Goal: Task Accomplishment & Management: Use online tool/utility

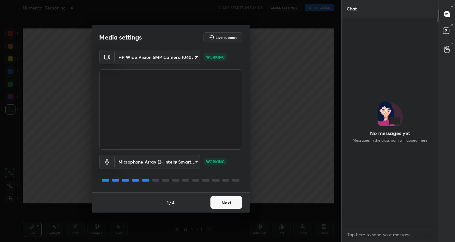
scroll to position [207, 95]
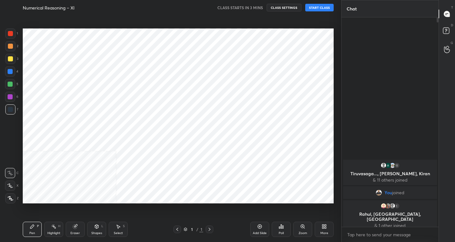
scroll to position [31376, 31261]
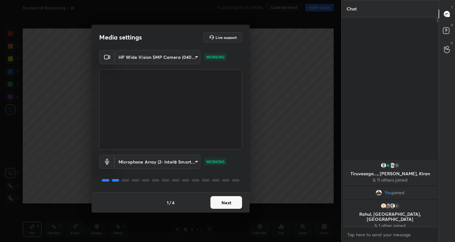
click at [219, 205] on button "Next" at bounding box center [226, 202] width 32 height 13
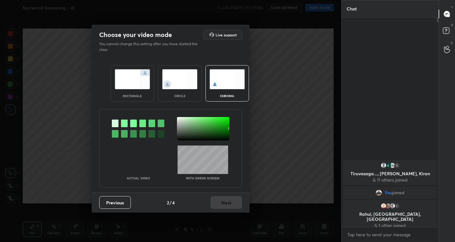
click at [129, 80] on img at bounding box center [132, 79] width 35 height 20
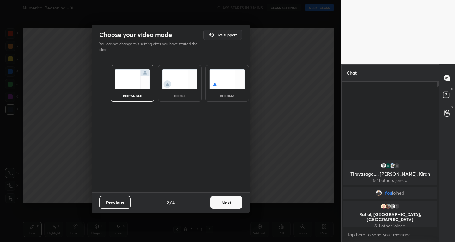
click at [225, 200] on button "Next" at bounding box center [226, 202] width 32 height 13
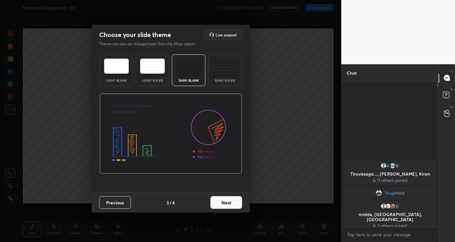
click at [108, 65] on img at bounding box center [116, 65] width 25 height 15
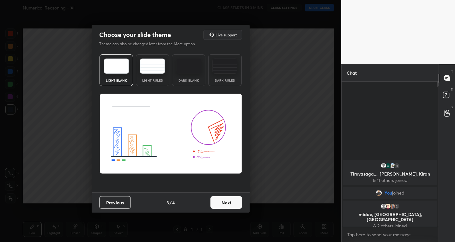
click at [230, 201] on button "Next" at bounding box center [226, 202] width 32 height 13
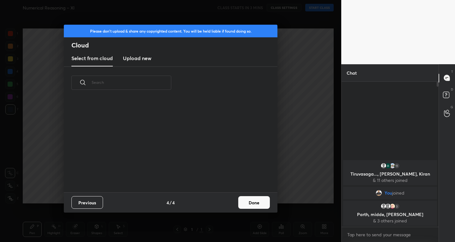
scroll to position [93, 203]
click at [138, 55] on h3 "Upload new" at bounding box center [137, 58] width 28 height 8
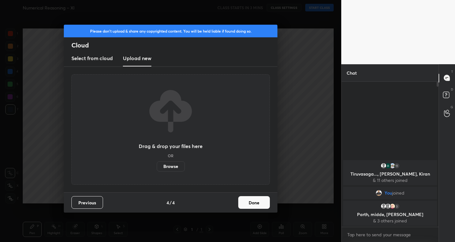
click at [164, 168] on label "Browse" at bounding box center [171, 166] width 28 height 10
click at [157, 168] on input "Browse" at bounding box center [157, 166] width 0 height 10
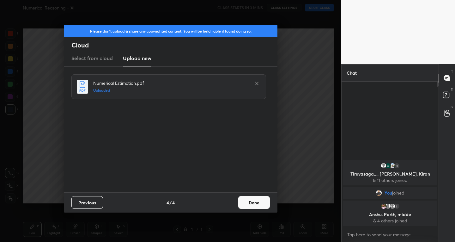
click at [245, 195] on div "Previous 4 / 4 Done" at bounding box center [170, 202] width 213 height 20
click at [247, 204] on button "Done" at bounding box center [254, 202] width 32 height 13
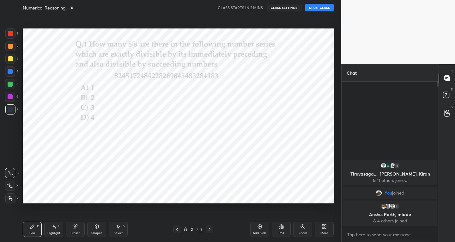
click at [209, 230] on icon at bounding box center [209, 228] width 5 height 5
click at [209, 230] on icon at bounding box center [209, 228] width 2 height 3
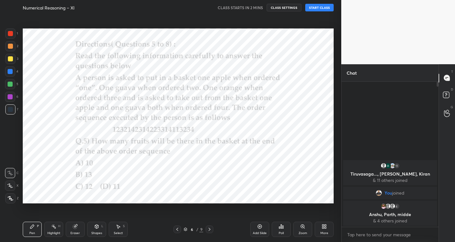
click at [209, 230] on icon at bounding box center [209, 228] width 2 height 3
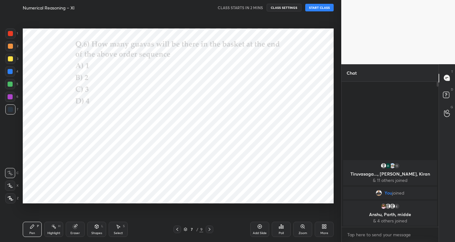
click at [209, 230] on icon at bounding box center [209, 228] width 2 height 3
click at [209, 230] on icon at bounding box center [209, 228] width 5 height 5
click at [178, 229] on icon at bounding box center [177, 228] width 5 height 5
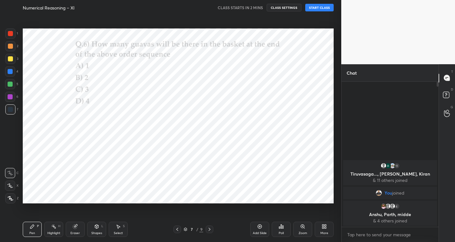
click at [178, 229] on icon at bounding box center [177, 228] width 5 height 5
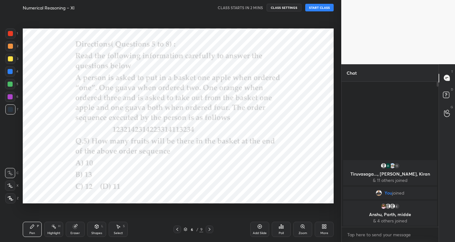
click at [178, 229] on icon at bounding box center [177, 228] width 5 height 5
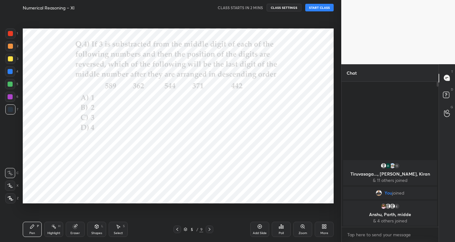
click at [178, 229] on icon at bounding box center [177, 228] width 5 height 5
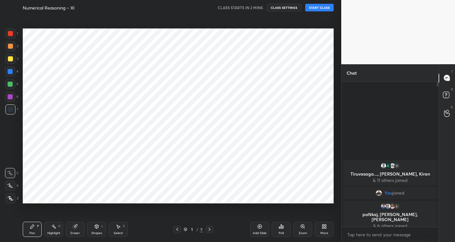
click at [324, 229] on div "More" at bounding box center [324, 228] width 19 height 15
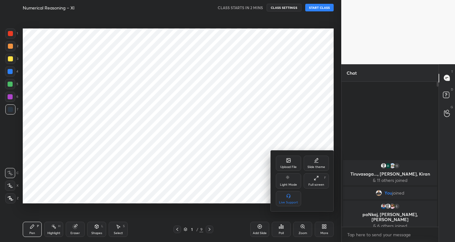
click at [316, 161] on icon at bounding box center [316, 159] width 3 height 3
click at [288, 198] on div "Dark Blank" at bounding box center [288, 198] width 25 height 15
click at [251, 174] on div at bounding box center [227, 121] width 455 height 242
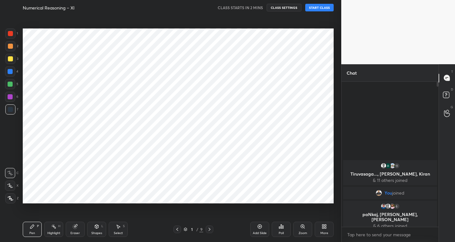
click at [262, 229] on div "Add Slide" at bounding box center [259, 228] width 19 height 15
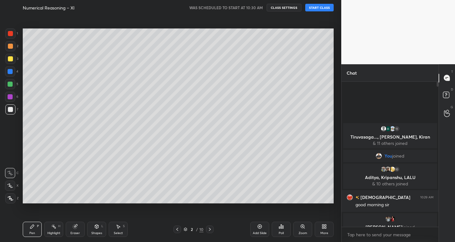
click at [314, 5] on button "START CLASS" at bounding box center [319, 8] width 28 height 8
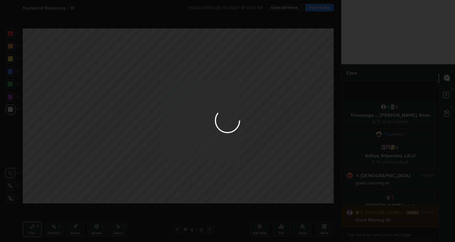
type textarea "x"
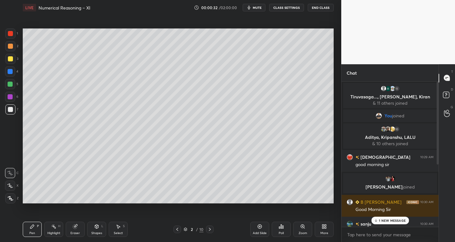
click at [260, 7] on span "mute" at bounding box center [257, 7] width 9 height 4
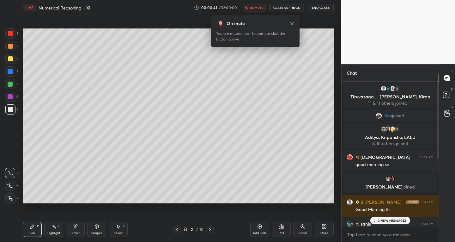
click at [260, 7] on span "unmute" at bounding box center [257, 7] width 14 height 4
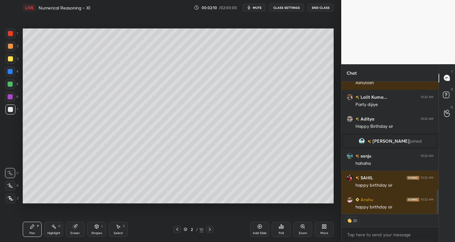
scroll to position [596, 0]
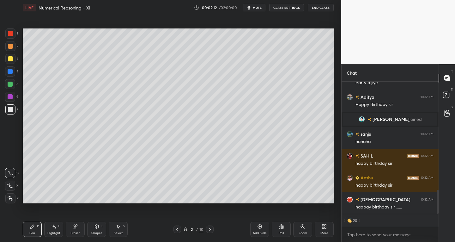
click at [12, 186] on icon at bounding box center [10, 185] width 6 height 4
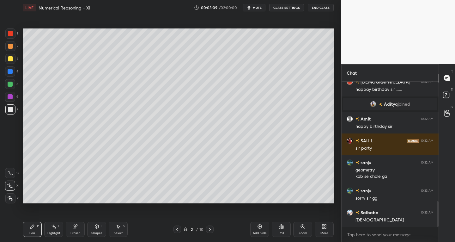
scroll to position [699, 0]
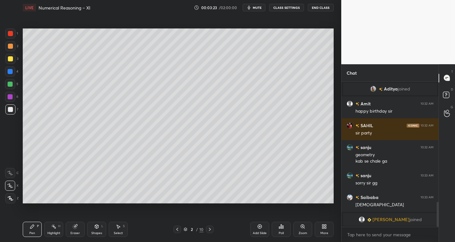
click at [123, 224] on div "Select S" at bounding box center [118, 228] width 19 height 15
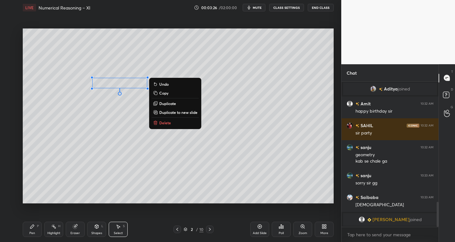
click at [35, 234] on div "Pen" at bounding box center [32, 232] width 6 height 3
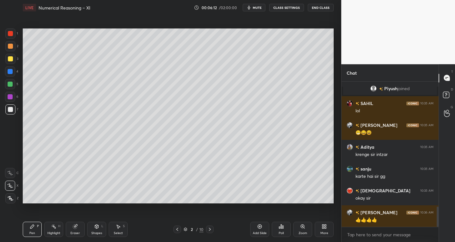
scroll to position [912, 0]
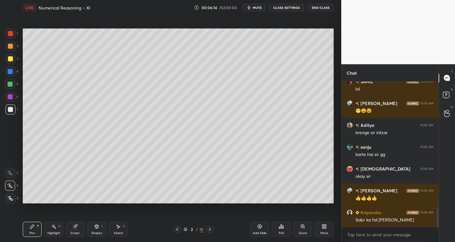
click at [206, 230] on div at bounding box center [210, 229] width 8 height 8
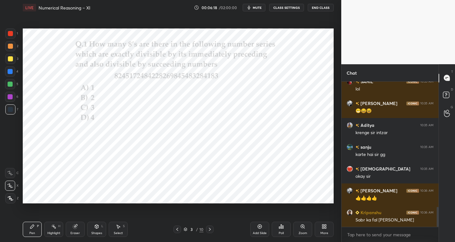
click at [178, 228] on icon at bounding box center [177, 228] width 5 height 5
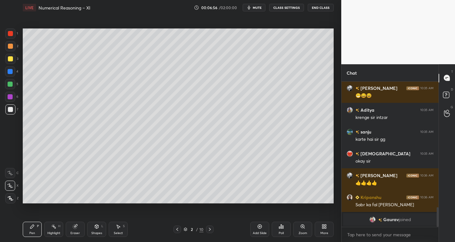
scroll to position [926, 0]
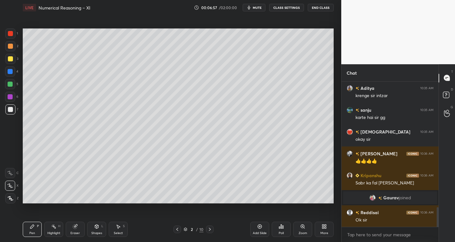
click at [208, 229] on icon at bounding box center [209, 228] width 5 height 5
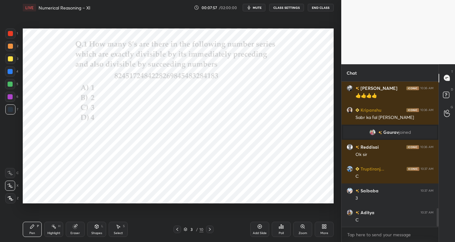
scroll to position [1013, 0]
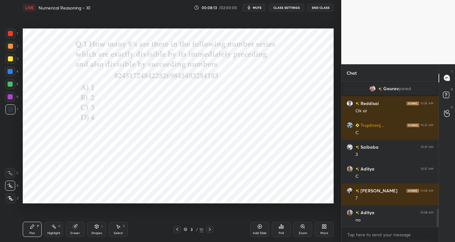
click at [79, 235] on div "Eraser" at bounding box center [75, 228] width 19 height 15
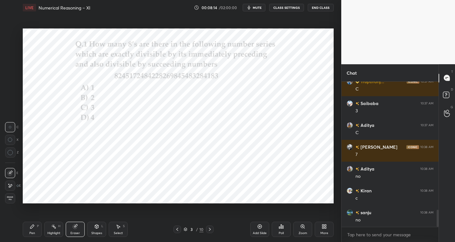
scroll to position [1100, 0]
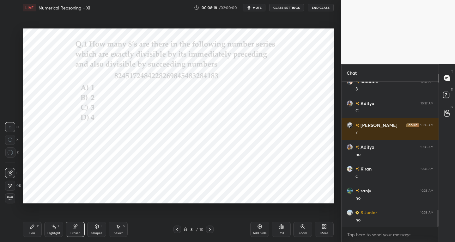
click at [41, 234] on div "Pen P" at bounding box center [32, 228] width 19 height 15
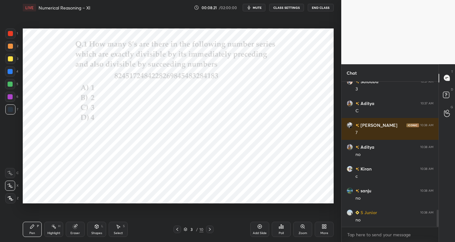
scroll to position [1122, 0]
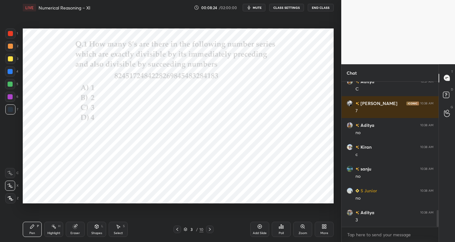
click at [11, 34] on div at bounding box center [10, 33] width 5 height 5
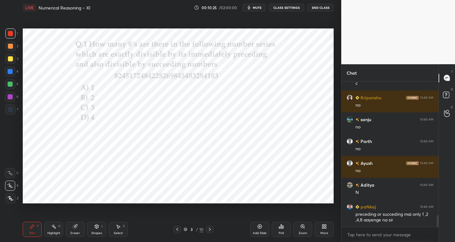
scroll to position [1701, 0]
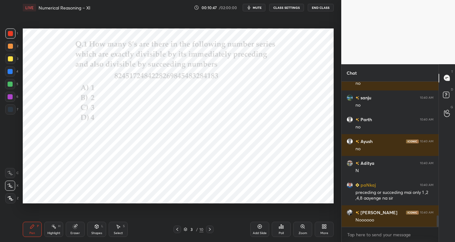
click at [9, 111] on div at bounding box center [10, 109] width 5 height 5
click at [207, 229] on icon at bounding box center [209, 228] width 5 height 5
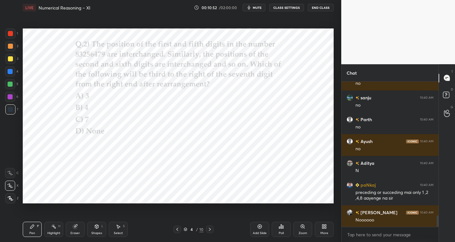
scroll to position [1723, 0]
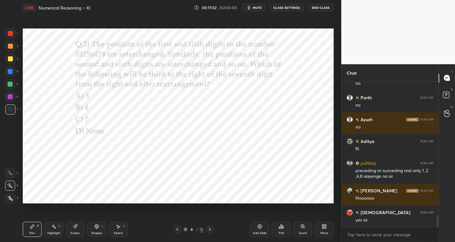
click at [179, 230] on icon at bounding box center [177, 228] width 5 height 5
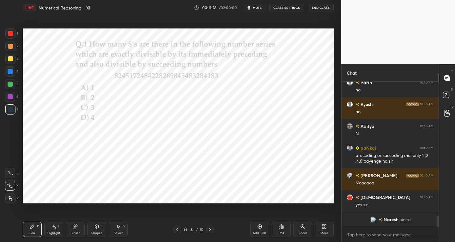
click at [208, 231] on icon at bounding box center [209, 228] width 5 height 5
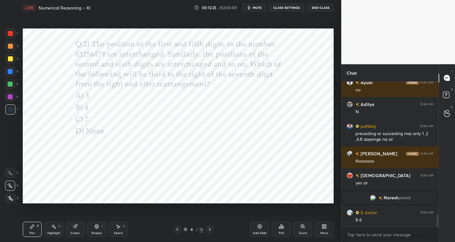
click at [12, 34] on div at bounding box center [10, 33] width 5 height 5
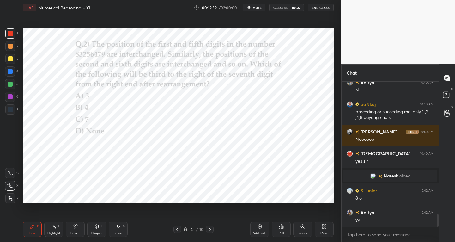
scroll to position [1559, 0]
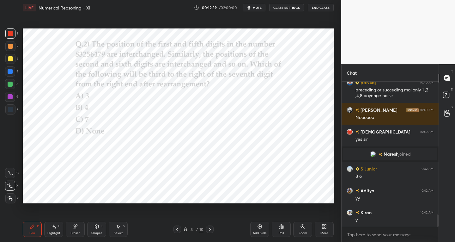
click at [14, 109] on div at bounding box center [10, 109] width 10 height 10
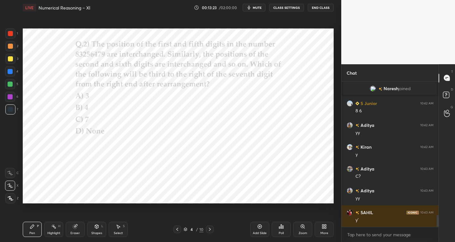
scroll to position [1646, 0]
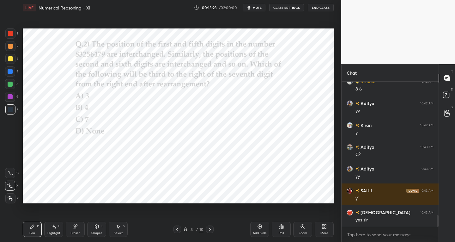
click at [14, 72] on div at bounding box center [10, 71] width 10 height 10
click at [13, 108] on div at bounding box center [10, 109] width 5 height 5
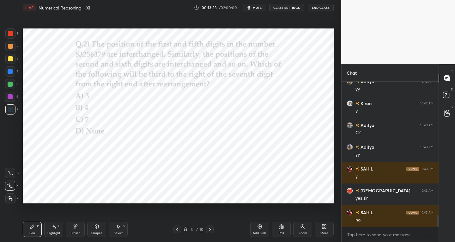
click at [10, 81] on div at bounding box center [10, 83] width 5 height 5
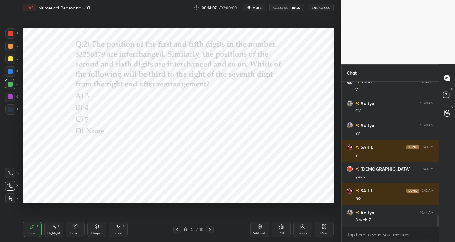
click at [13, 111] on div at bounding box center [10, 109] width 10 height 10
click at [11, 81] on div at bounding box center [10, 84] width 10 height 10
click at [10, 97] on div at bounding box center [10, 96] width 5 height 5
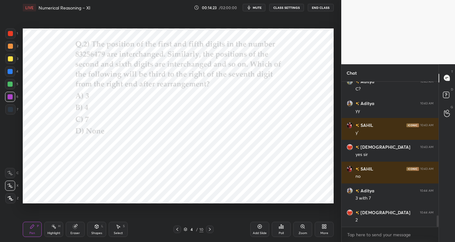
scroll to position [1733, 0]
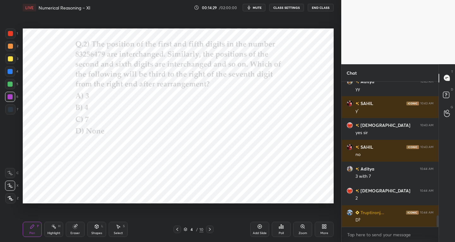
click at [15, 113] on div "7" at bounding box center [11, 109] width 13 height 10
click at [12, 109] on div at bounding box center [10, 109] width 5 height 5
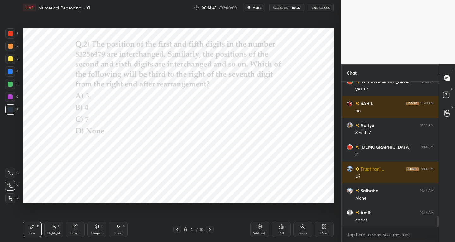
scroll to position [1799, 0]
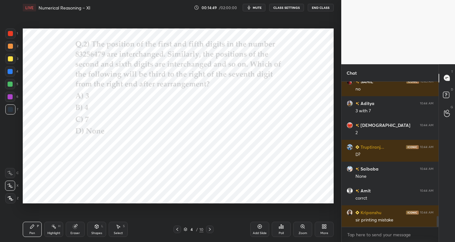
click at [76, 230] on div "Eraser" at bounding box center [75, 228] width 19 height 15
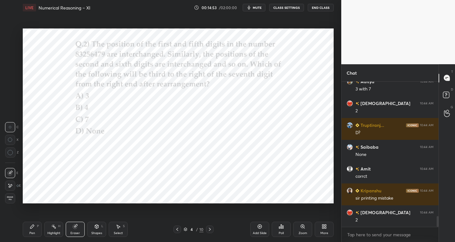
scroll to position [1842, 0]
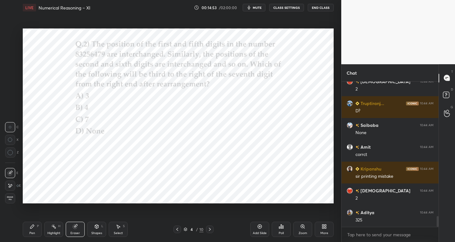
click at [37, 228] on div "Pen P" at bounding box center [32, 228] width 19 height 15
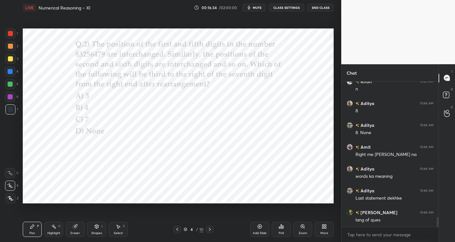
scroll to position [2060, 0]
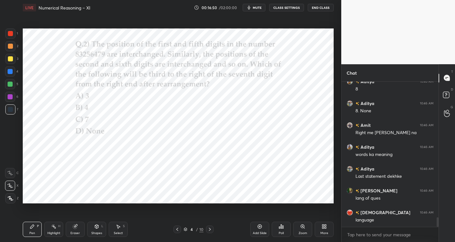
click at [123, 229] on div "Select S" at bounding box center [118, 228] width 19 height 15
click at [38, 227] on div "P" at bounding box center [38, 225] width 2 height 3
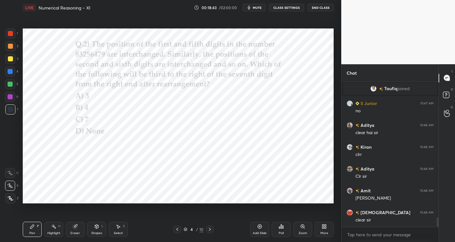
scroll to position [2120, 0]
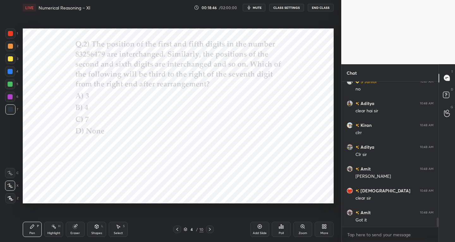
click at [208, 228] on icon at bounding box center [209, 228] width 5 height 5
click at [175, 228] on icon at bounding box center [177, 228] width 5 height 5
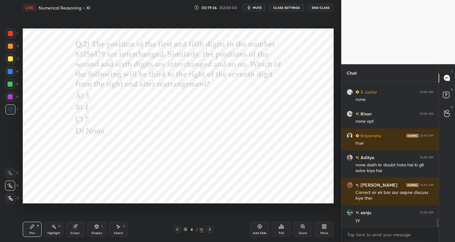
scroll to position [2305, 0]
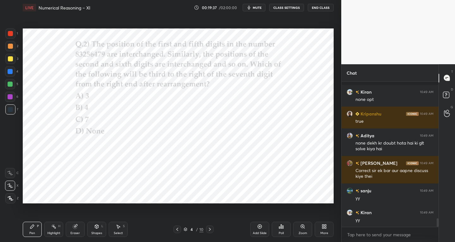
click at [209, 230] on icon at bounding box center [209, 228] width 5 height 5
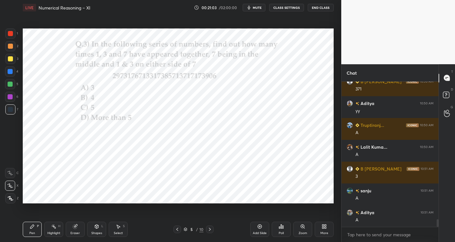
scroll to position [2616, 0]
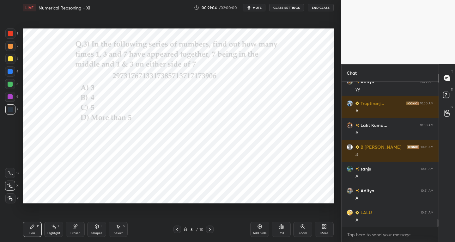
click at [10, 33] on div at bounding box center [10, 33] width 5 height 5
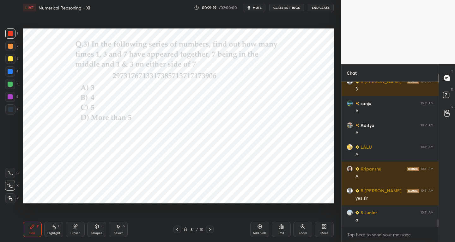
scroll to position [2703, 0]
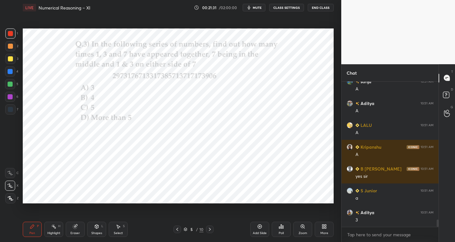
click at [78, 225] on div "Eraser" at bounding box center [75, 228] width 19 height 15
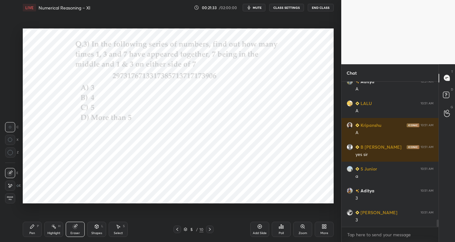
scroll to position [2747, 0]
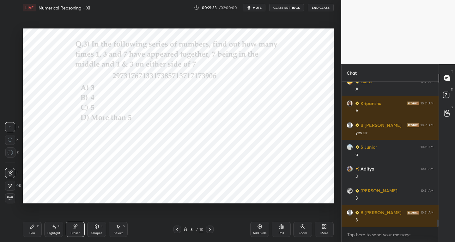
click at [34, 229] on div "Pen P" at bounding box center [32, 228] width 19 height 15
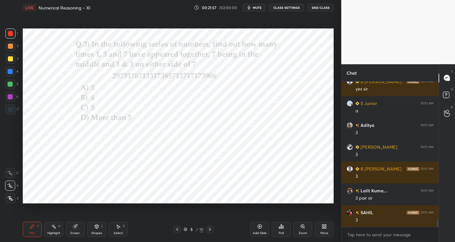
scroll to position [2812, 0]
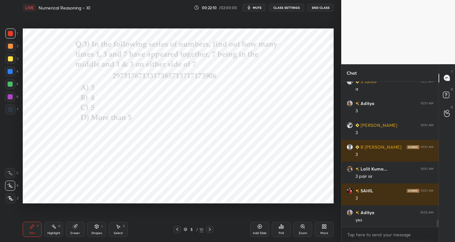
click at [208, 229] on icon at bounding box center [209, 228] width 5 height 5
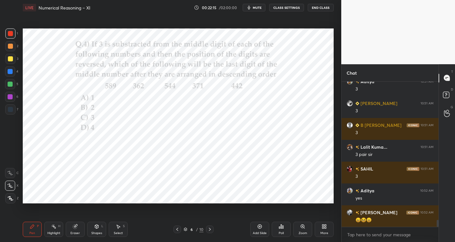
scroll to position [2856, 0]
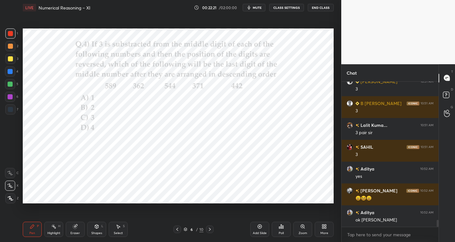
click at [14, 111] on div at bounding box center [10, 109] width 10 height 10
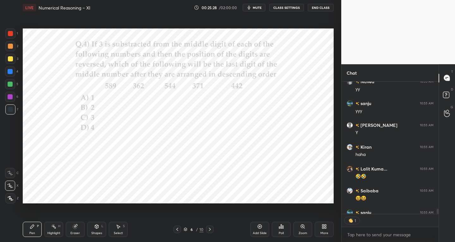
scroll to position [3354, 0]
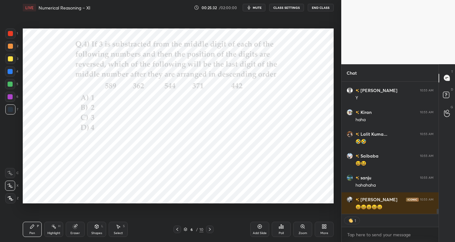
click at [5, 35] on div at bounding box center [10, 33] width 10 height 10
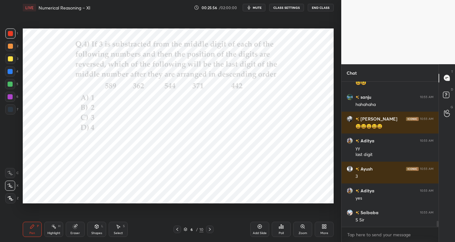
scroll to position [3457, 0]
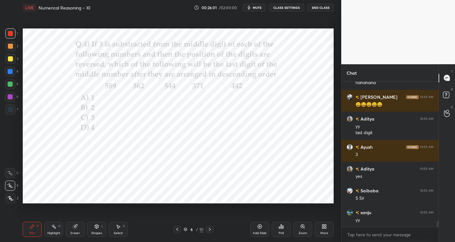
click at [209, 226] on div at bounding box center [210, 229] width 8 height 8
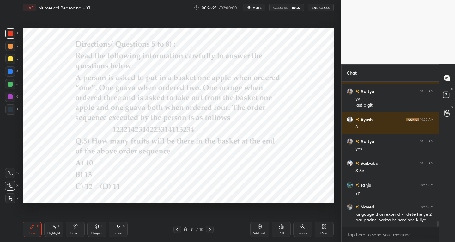
scroll to position [3506, 0]
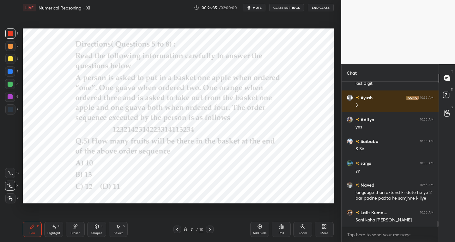
click at [15, 109] on div "7" at bounding box center [11, 109] width 13 height 10
click at [10, 33] on div at bounding box center [10, 33] width 5 height 5
click at [96, 231] on div "Shapes" at bounding box center [96, 232] width 11 height 3
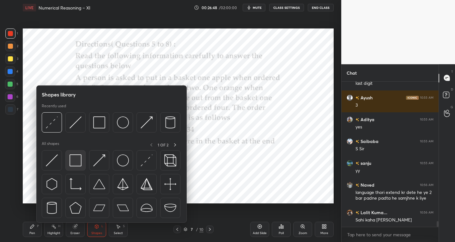
click at [74, 159] on img at bounding box center [75, 160] width 12 height 12
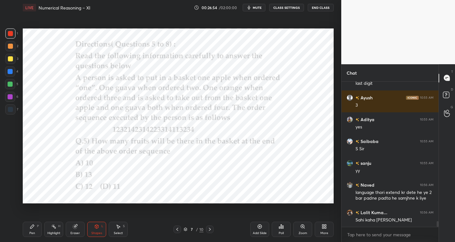
click at [34, 226] on icon at bounding box center [32, 226] width 5 height 5
click at [13, 105] on div at bounding box center [10, 109] width 10 height 10
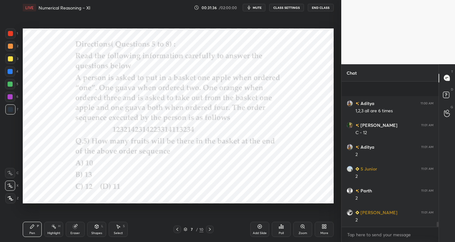
scroll to position [3964, 0]
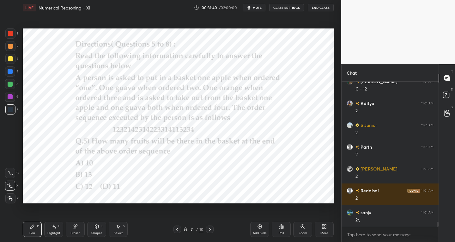
click at [9, 32] on div at bounding box center [10, 33] width 5 height 5
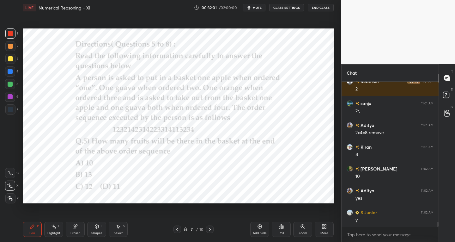
scroll to position [4094, 0]
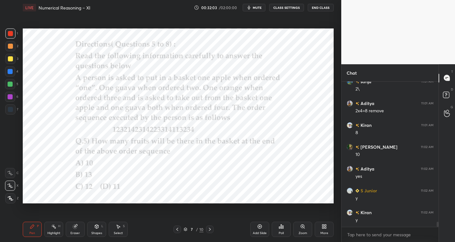
click at [205, 227] on div "7 / 10" at bounding box center [193, 229] width 40 height 8
click at [210, 228] on icon at bounding box center [209, 228] width 5 height 5
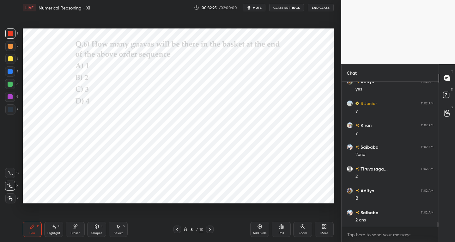
scroll to position [4203, 0]
click at [176, 228] on icon at bounding box center [177, 228] width 5 height 5
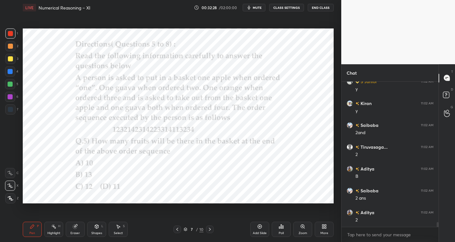
click at [95, 227] on icon at bounding box center [96, 226] width 3 height 4
click at [78, 229] on div "Eraser" at bounding box center [75, 228] width 19 height 15
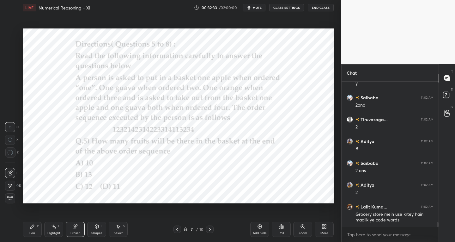
scroll to position [4253, 0]
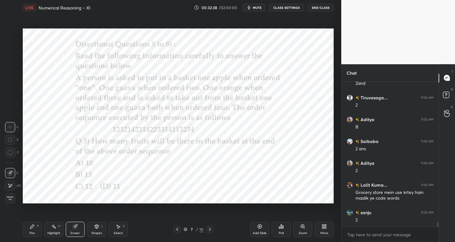
click at [27, 230] on div "Pen P" at bounding box center [32, 228] width 19 height 15
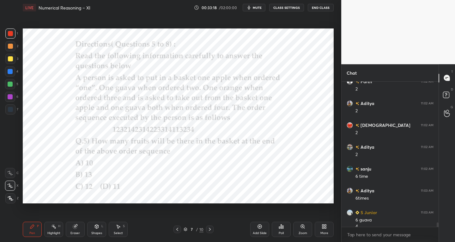
scroll to position [4498, 0]
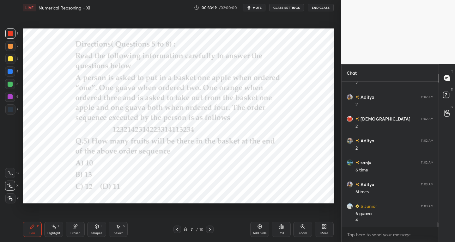
click at [8, 70] on div at bounding box center [10, 71] width 5 height 5
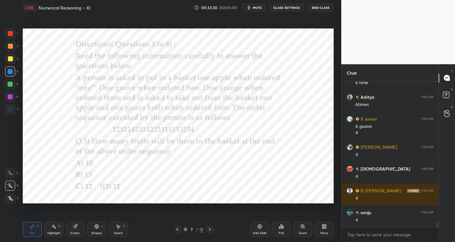
scroll to position [4607, 0]
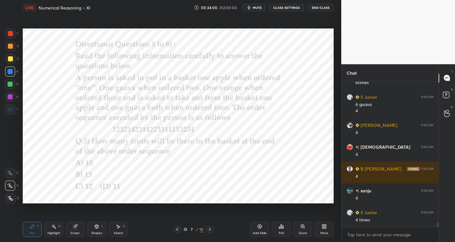
click at [102, 231] on div "Shapes" at bounding box center [96, 232] width 11 height 3
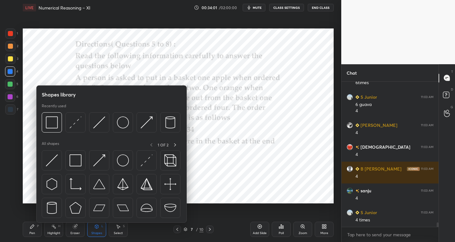
click at [97, 228] on icon at bounding box center [96, 226] width 5 height 5
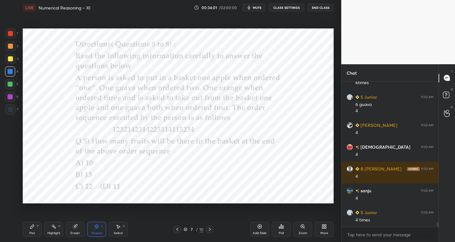
click at [80, 231] on div "Eraser" at bounding box center [75, 228] width 19 height 15
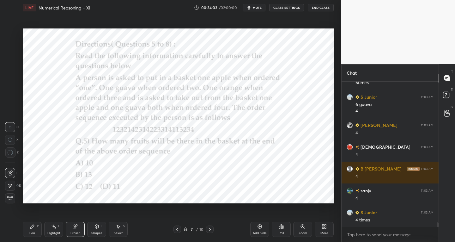
scroll to position [4629, 0]
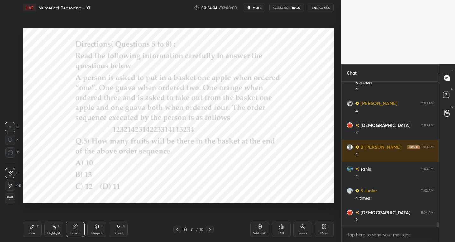
click at [209, 230] on icon at bounding box center [209, 228] width 5 height 5
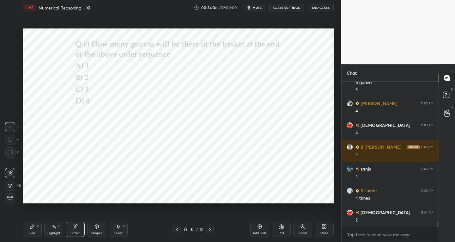
click at [32, 225] on icon at bounding box center [32, 226] width 4 height 4
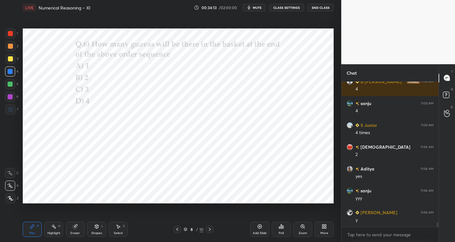
scroll to position [4716, 0]
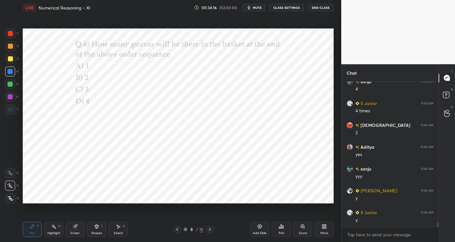
click at [211, 232] on div at bounding box center [210, 229] width 8 height 8
click at [177, 230] on icon at bounding box center [177, 228] width 2 height 3
click at [178, 229] on icon at bounding box center [177, 228] width 5 height 5
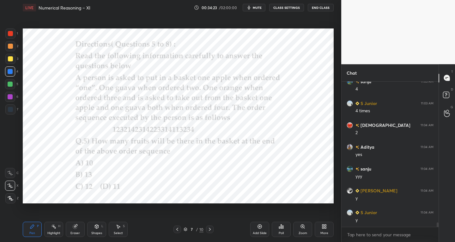
scroll to position [4738, 0]
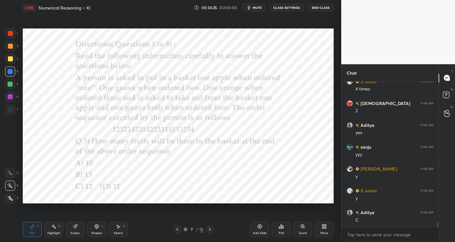
click at [80, 230] on div "Eraser" at bounding box center [75, 228] width 19 height 15
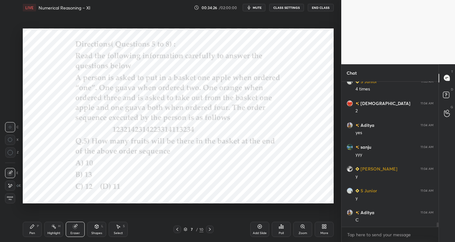
scroll to position [4760, 0]
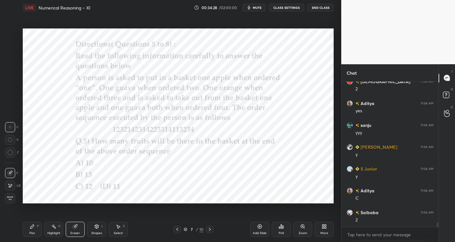
click at [34, 231] on div "Pen" at bounding box center [32, 232] width 6 height 3
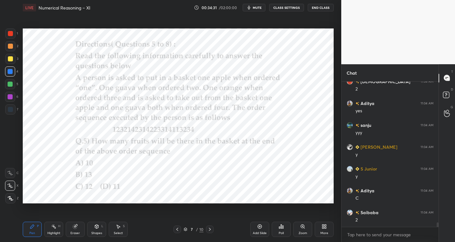
scroll to position [4782, 0]
click at [13, 108] on div at bounding box center [10, 109] width 10 height 10
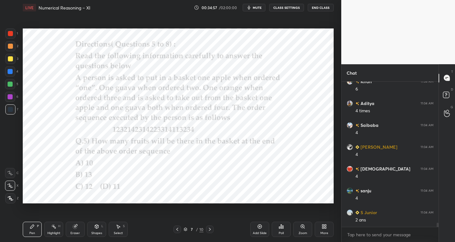
scroll to position [5021, 0]
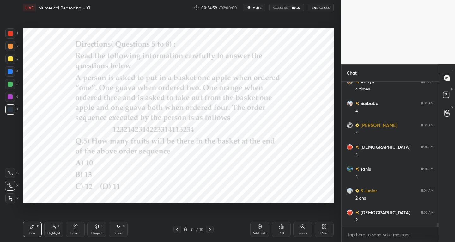
click at [209, 230] on icon at bounding box center [210, 228] width 2 height 3
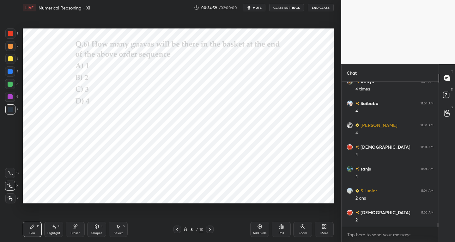
scroll to position [5043, 0]
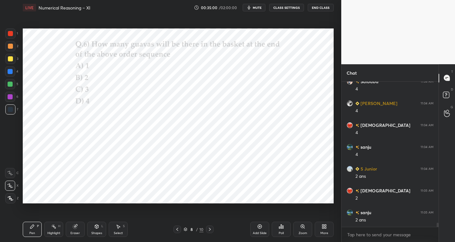
click at [207, 232] on div at bounding box center [210, 229] width 8 height 8
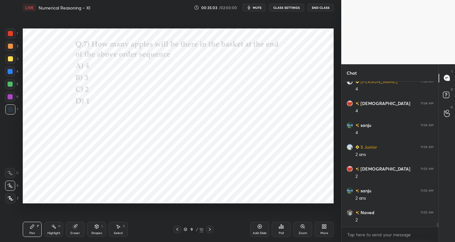
click at [208, 229] on icon at bounding box center [209, 228] width 5 height 5
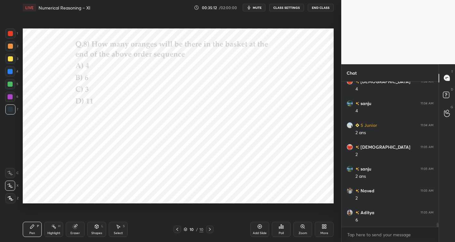
click at [177, 230] on icon at bounding box center [177, 228] width 2 height 3
click at [177, 230] on icon at bounding box center [177, 228] width 5 height 5
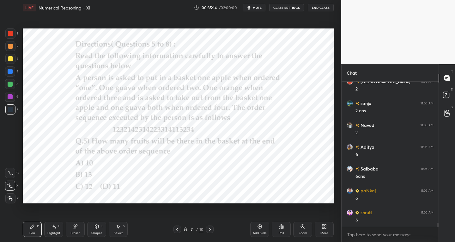
click at [80, 231] on div "Eraser" at bounding box center [75, 228] width 19 height 15
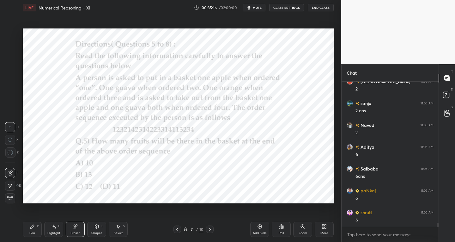
scroll to position [5174, 0]
click at [35, 227] on div "Pen P" at bounding box center [32, 228] width 19 height 15
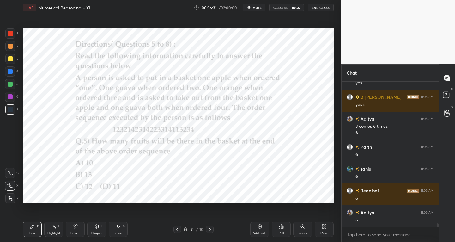
scroll to position [5812, 0]
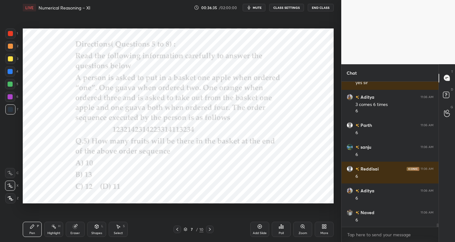
click at [210, 229] on icon at bounding box center [210, 228] width 2 height 3
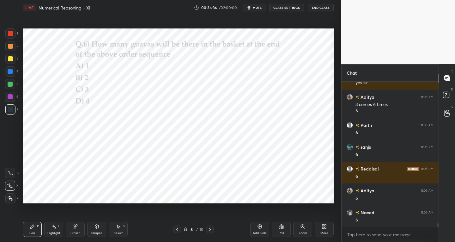
click at [211, 229] on icon at bounding box center [209, 228] width 5 height 5
click at [210, 231] on icon at bounding box center [209, 228] width 5 height 5
click at [209, 226] on icon at bounding box center [209, 228] width 5 height 5
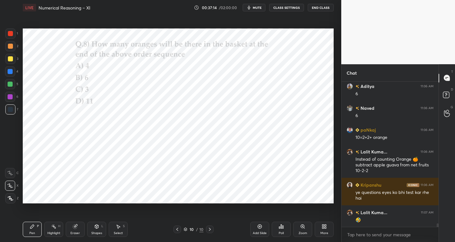
scroll to position [2, 2]
click at [258, 228] on icon at bounding box center [259, 226] width 5 height 5
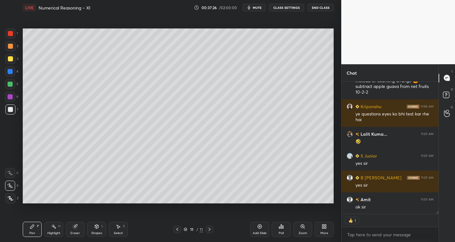
click at [175, 227] on icon at bounding box center [177, 228] width 5 height 5
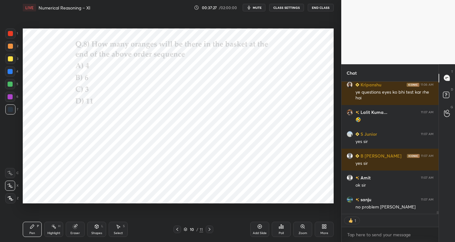
click at [207, 230] on icon at bounding box center [209, 228] width 5 height 5
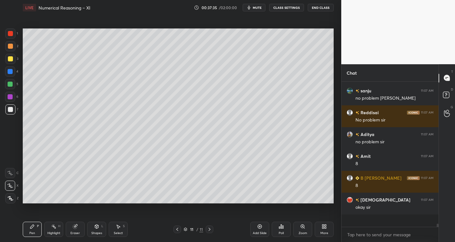
scroll to position [6112, 0]
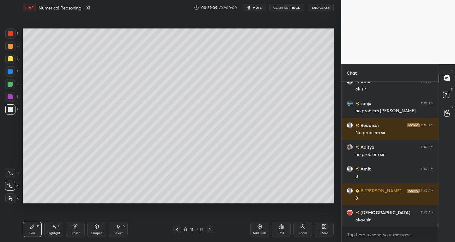
click at [75, 229] on div "Eraser" at bounding box center [75, 228] width 19 height 15
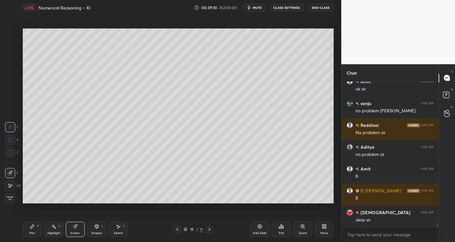
click at [40, 225] on div "Pen P" at bounding box center [32, 228] width 19 height 15
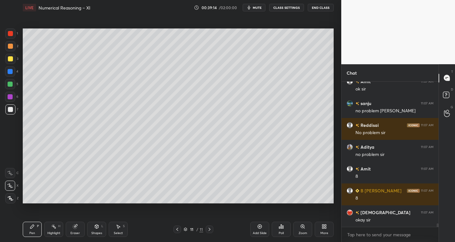
scroll to position [6134, 0]
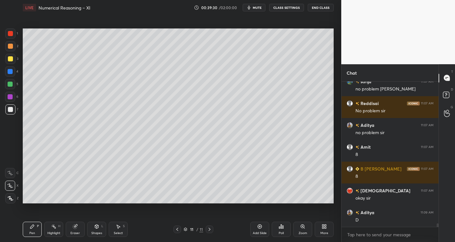
click at [118, 229] on div "Select S" at bounding box center [118, 228] width 19 height 15
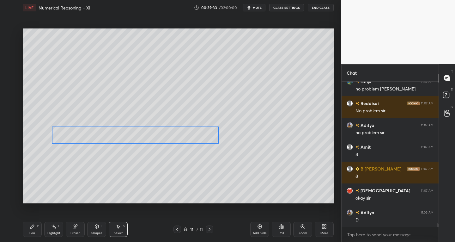
scroll to position [6156, 0]
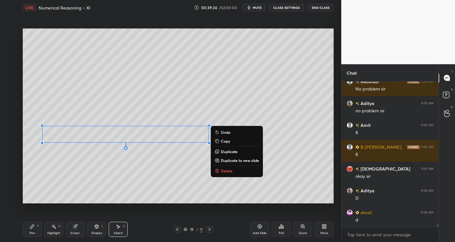
click at [155, 202] on div "0 ° Undo Copy Duplicate Duplicate to new slide Delete" at bounding box center [178, 115] width 311 height 175
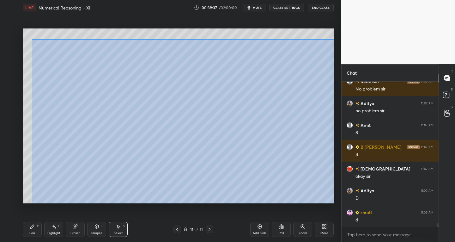
scroll to position [6178, 0]
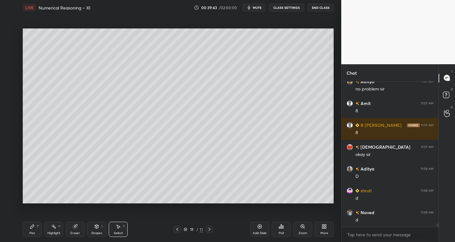
click at [98, 227] on icon at bounding box center [96, 226] width 3 height 4
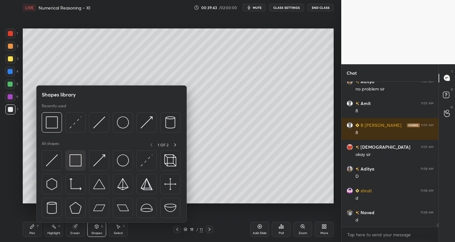
click at [73, 162] on img at bounding box center [75, 160] width 12 height 12
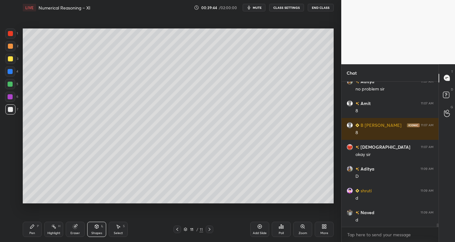
click at [12, 33] on div at bounding box center [10, 33] width 5 height 5
click at [97, 229] on div "Shapes L" at bounding box center [96, 228] width 19 height 15
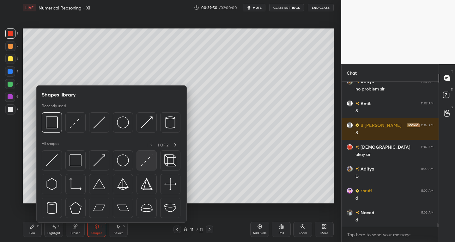
click at [147, 164] on img at bounding box center [147, 160] width 12 height 12
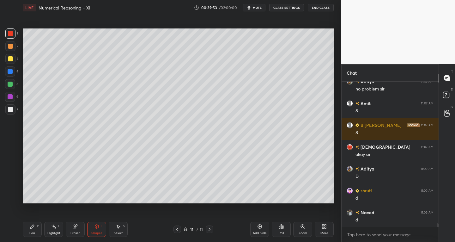
click at [32, 224] on icon at bounding box center [32, 226] width 5 height 5
click at [12, 115] on div "7" at bounding box center [11, 110] width 13 height 13
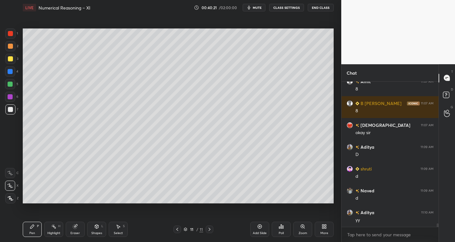
click at [118, 232] on div "Select" at bounding box center [118, 232] width 9 height 3
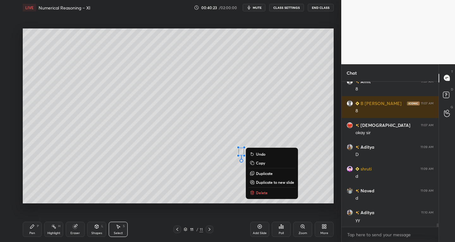
click at [112, 201] on div "0 ° Undo Copy Duplicate Duplicate to new slide Delete" at bounding box center [178, 115] width 311 height 175
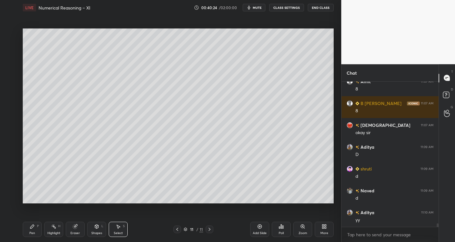
click at [76, 230] on div "Eraser" at bounding box center [75, 228] width 19 height 15
click at [34, 231] on div "Pen" at bounding box center [32, 232] width 6 height 3
click at [79, 229] on div "Eraser" at bounding box center [75, 228] width 19 height 15
click at [38, 225] on div "P" at bounding box center [38, 225] width 2 height 3
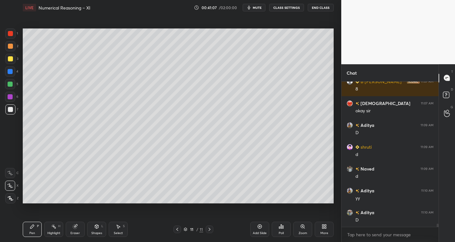
click at [118, 231] on div "Select" at bounding box center [118, 232] width 9 height 3
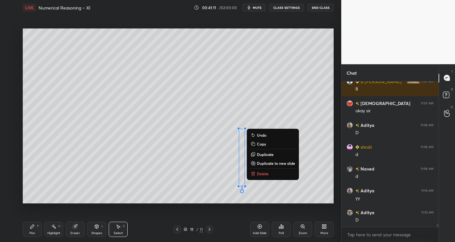
click at [36, 232] on div "Pen P" at bounding box center [32, 228] width 19 height 15
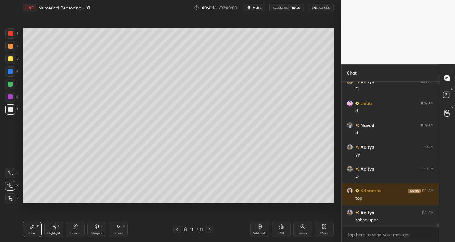
scroll to position [6287, 0]
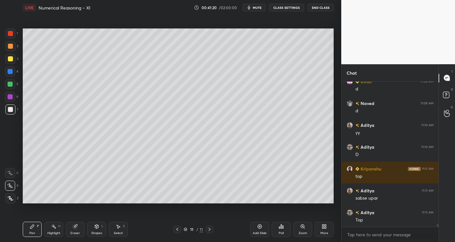
click at [14, 187] on div at bounding box center [10, 185] width 10 height 10
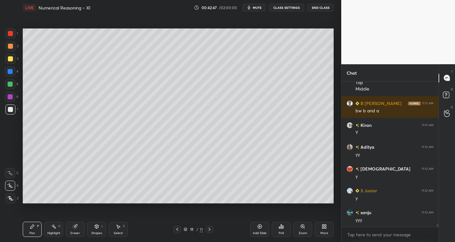
scroll to position [6446, 0]
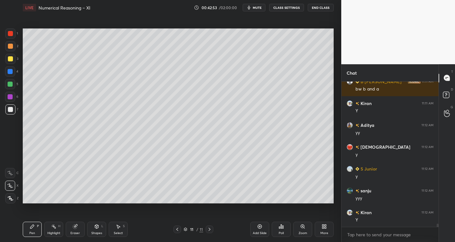
click at [60, 228] on div "Highlight H" at bounding box center [53, 228] width 19 height 15
click at [13, 183] on div at bounding box center [10, 185] width 10 height 10
click at [65, 230] on div "Pen P Highlight H Eraser Shapes L Select S" at bounding box center [80, 228] width 114 height 15
click at [31, 234] on div "Pen" at bounding box center [32, 232] width 6 height 3
click at [77, 225] on icon at bounding box center [75, 226] width 5 height 5
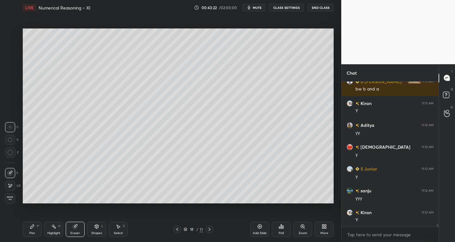
click at [17, 172] on div "E" at bounding box center [11, 173] width 13 height 10
click at [33, 225] on icon at bounding box center [32, 226] width 4 height 4
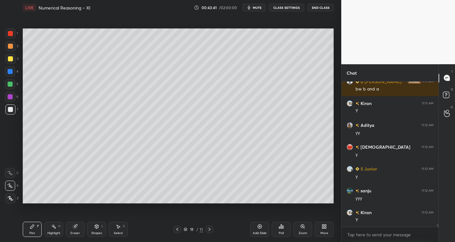
click at [73, 235] on div "Eraser" at bounding box center [75, 228] width 19 height 15
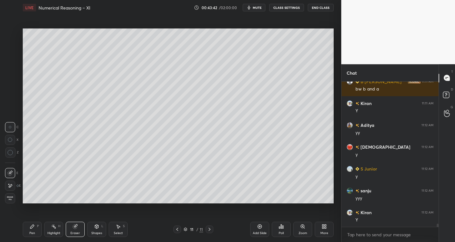
click at [10, 173] on icon at bounding box center [10, 172] width 5 height 5
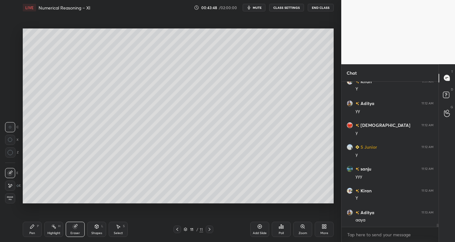
click at [41, 231] on div "Pen P" at bounding box center [32, 228] width 19 height 15
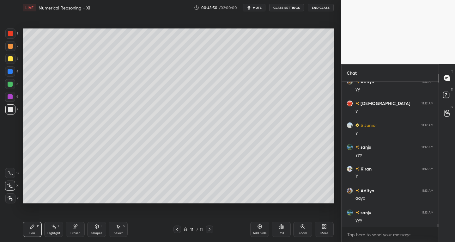
scroll to position [6511, 0]
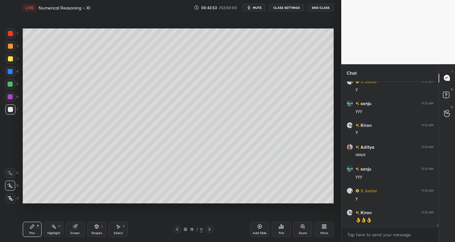
click at [39, 227] on div "Pen P" at bounding box center [32, 228] width 19 height 15
click at [10, 83] on div at bounding box center [10, 83] width 5 height 5
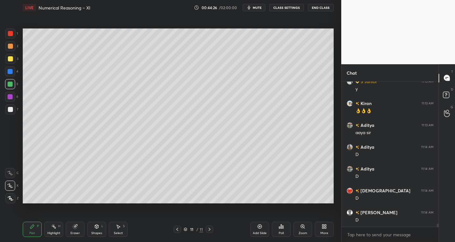
scroll to position [6663, 0]
click at [6, 113] on div at bounding box center [10, 109] width 10 height 10
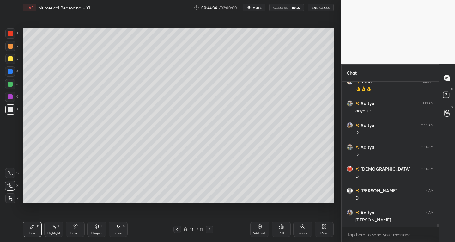
click at [209, 229] on icon at bounding box center [209, 228] width 5 height 5
click at [256, 225] on div "Add Slide" at bounding box center [259, 228] width 19 height 15
click at [75, 226] on icon at bounding box center [75, 226] width 4 height 4
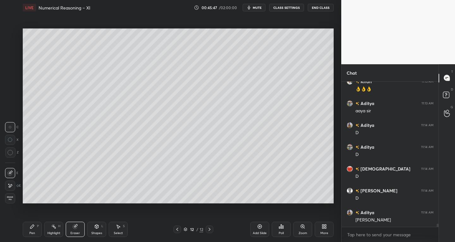
click at [39, 232] on div "Pen P" at bounding box center [32, 228] width 19 height 15
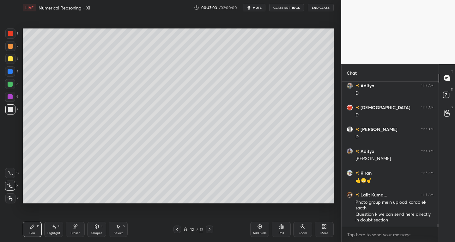
scroll to position [6746, 0]
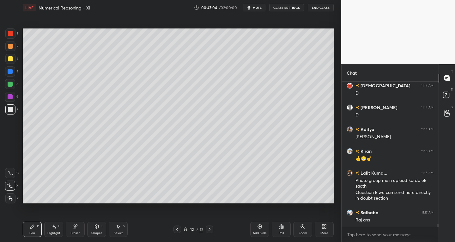
click at [102, 204] on div "Setting up your live class Poll for secs No correct answer Start poll" at bounding box center [178, 115] width 316 height 201
click at [118, 227] on icon at bounding box center [118, 227] width 3 height 4
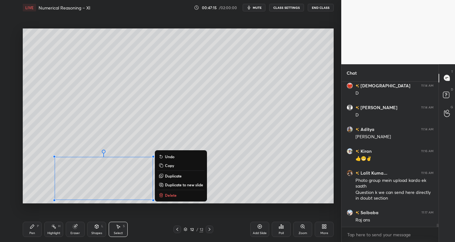
click at [35, 233] on div "Pen" at bounding box center [32, 232] width 6 height 3
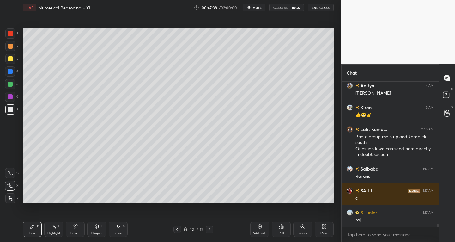
scroll to position [6812, 0]
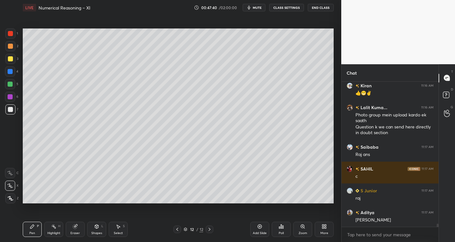
click at [79, 233] on div "Eraser" at bounding box center [74, 232] width 9 height 3
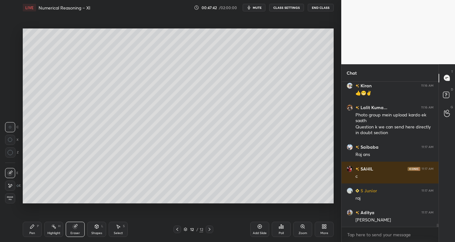
click at [39, 230] on div "Pen P" at bounding box center [32, 228] width 19 height 15
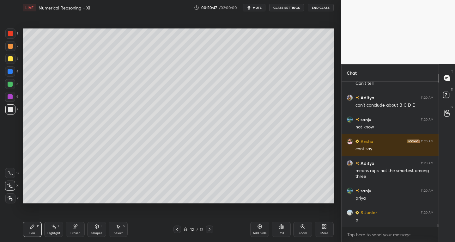
scroll to position [7275, 0]
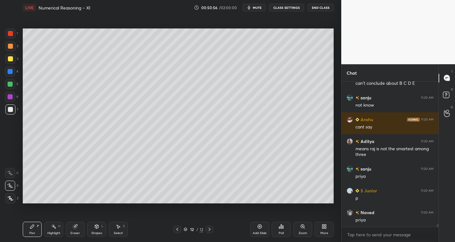
click at [123, 234] on div "Select S" at bounding box center [118, 228] width 19 height 15
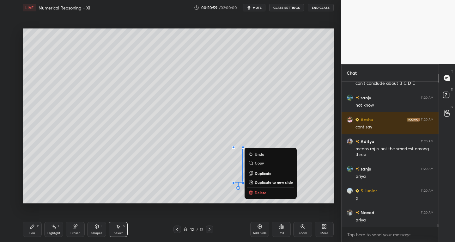
click at [198, 196] on div "0 ° Undo Copy Duplicate Duplicate to new slide Delete" at bounding box center [178, 115] width 311 height 175
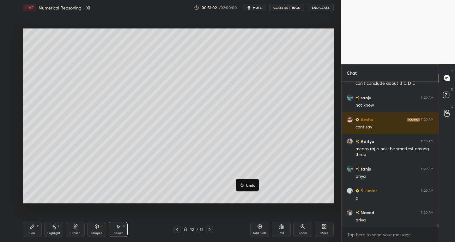
click at [262, 187] on div "0 ° Undo Copy Duplicate Duplicate to new slide Delete" at bounding box center [178, 115] width 311 height 175
click at [75, 236] on div "Eraser" at bounding box center [75, 228] width 19 height 15
click at [37, 235] on div "Pen P" at bounding box center [32, 228] width 19 height 15
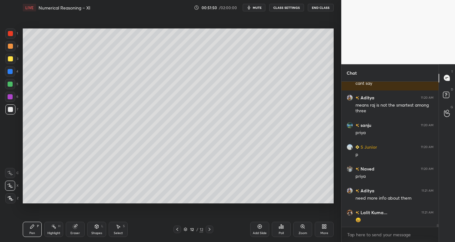
scroll to position [7340, 0]
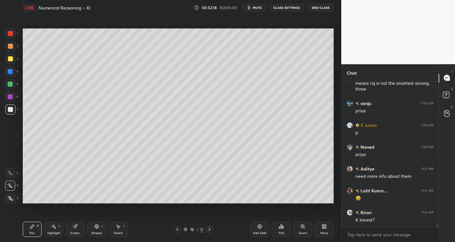
click at [127, 231] on div "Select S" at bounding box center [118, 228] width 19 height 15
click at [317, 166] on div "0 ° Undo Copy Duplicate Duplicate to new slide Delete" at bounding box center [178, 115] width 311 height 175
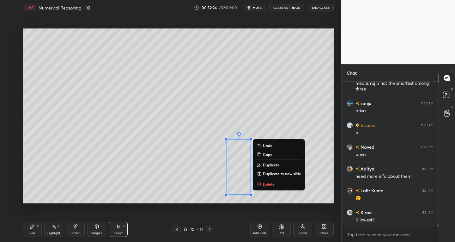
click at [39, 233] on div "Pen P" at bounding box center [32, 228] width 19 height 15
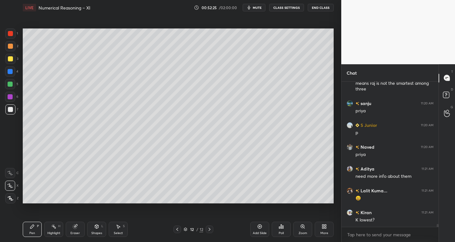
click at [76, 233] on div "Eraser" at bounding box center [74, 232] width 9 height 3
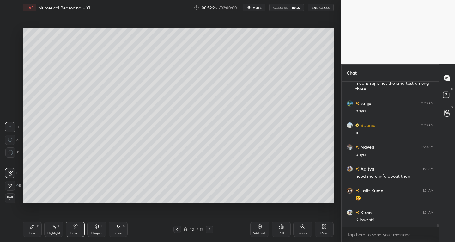
click at [31, 235] on div "Pen P" at bounding box center [32, 228] width 19 height 15
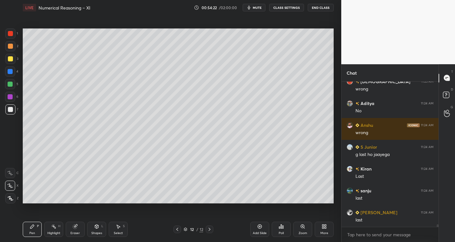
scroll to position [7972, 0]
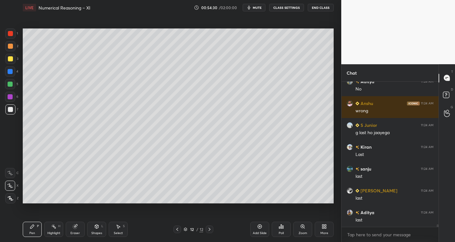
click at [127, 233] on div "Select S" at bounding box center [118, 228] width 19 height 15
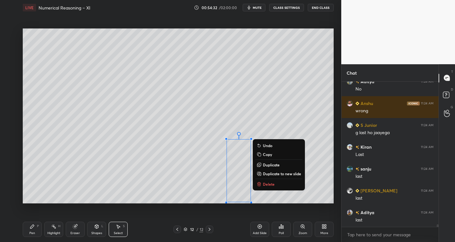
click at [263, 184] on p "Delete" at bounding box center [269, 183] width 12 height 5
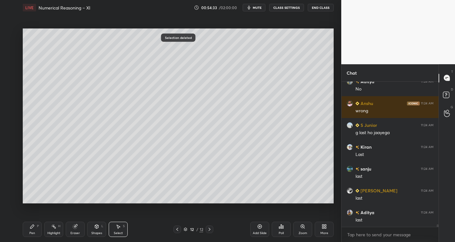
click at [37, 235] on div "Pen P" at bounding box center [32, 228] width 19 height 15
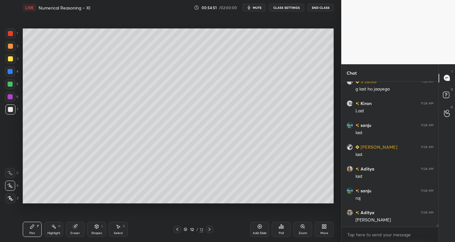
scroll to position [8038, 0]
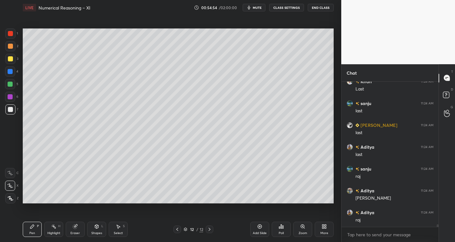
click at [13, 34] on div at bounding box center [10, 33] width 10 height 10
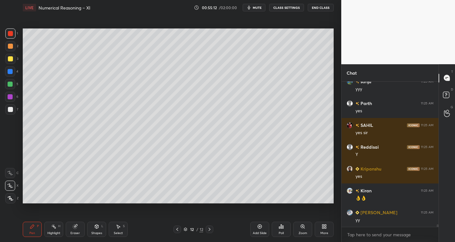
scroll to position [8234, 0]
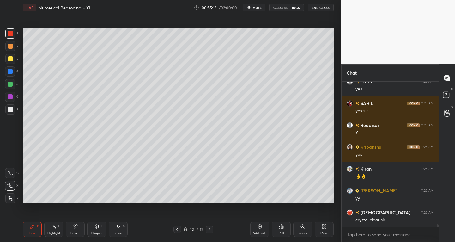
click at [259, 234] on div "Add Slide" at bounding box center [260, 232] width 14 height 3
click at [12, 108] on div at bounding box center [10, 109] width 5 height 5
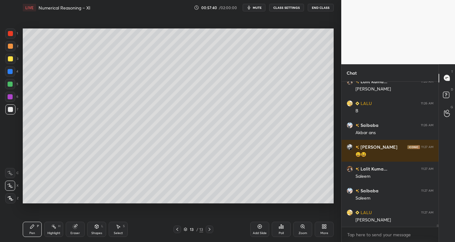
scroll to position [8408, 0]
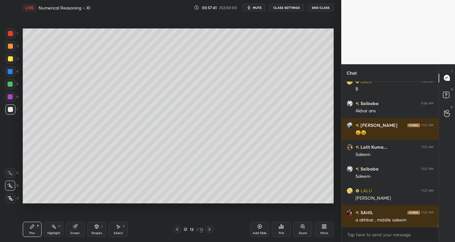
click at [70, 225] on div "Eraser" at bounding box center [75, 228] width 19 height 15
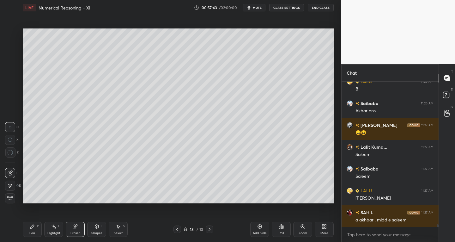
click at [35, 229] on div "Pen P" at bounding box center [32, 228] width 19 height 15
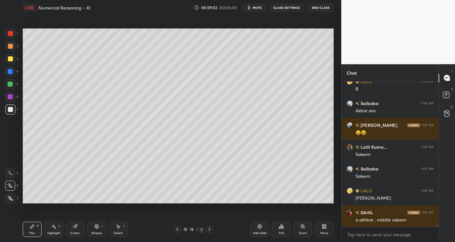
click at [116, 230] on div "Select S" at bounding box center [118, 228] width 19 height 15
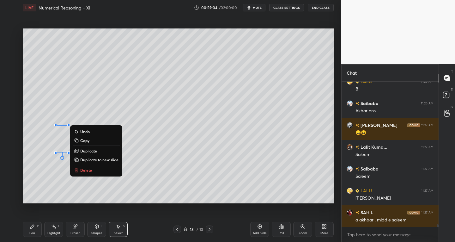
scroll to position [8430, 0]
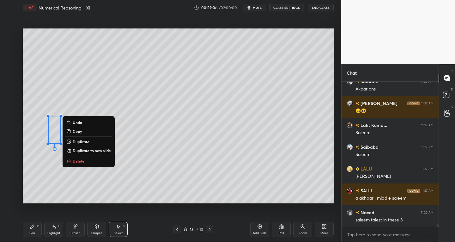
click at [33, 228] on icon at bounding box center [32, 226] width 5 height 5
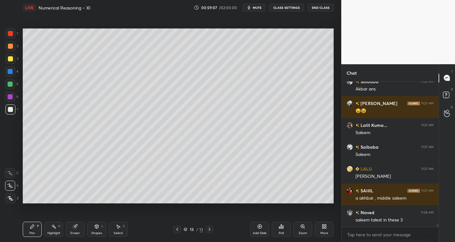
scroll to position [8457, 0]
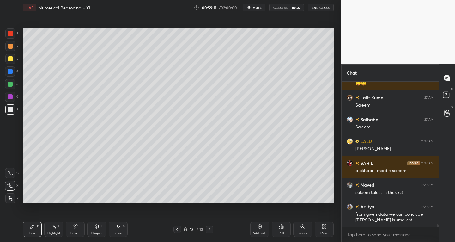
click at [58, 231] on div "Highlight" at bounding box center [53, 232] width 13 height 3
click at [72, 231] on div "Eraser" at bounding box center [74, 232] width 9 height 3
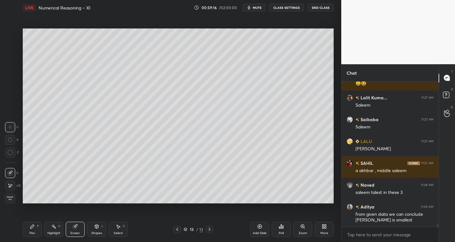
click at [34, 229] on div "Pen P" at bounding box center [32, 228] width 19 height 15
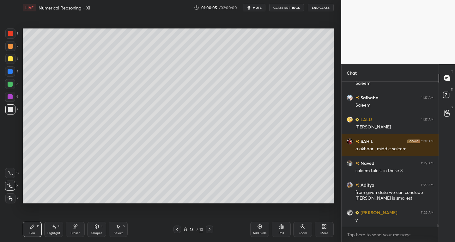
scroll to position [8501, 0]
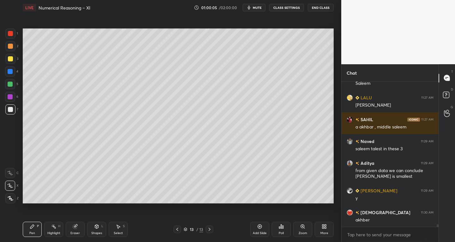
click at [8, 31] on div at bounding box center [10, 33] width 5 height 5
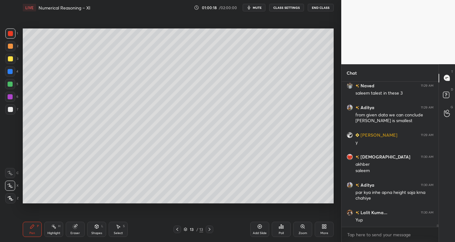
scroll to position [8578, 0]
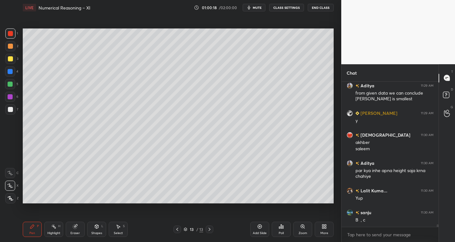
click at [209, 231] on icon at bounding box center [209, 228] width 5 height 5
click at [254, 228] on div "Add Slide" at bounding box center [259, 228] width 19 height 15
click at [14, 112] on div at bounding box center [10, 109] width 10 height 10
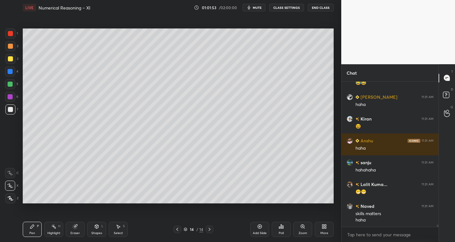
scroll to position [8852, 0]
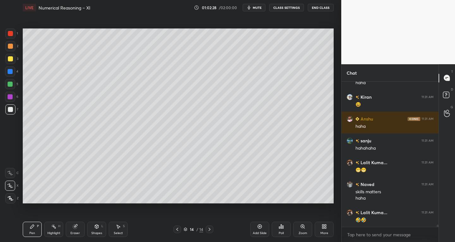
click at [79, 226] on div "Eraser" at bounding box center [75, 228] width 19 height 15
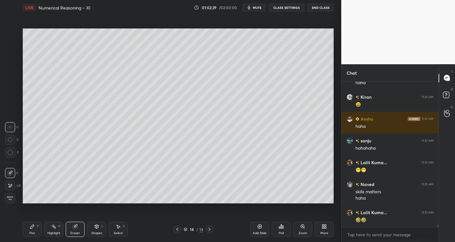
scroll to position [8880, 0]
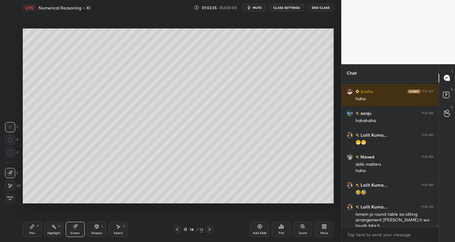
click at [38, 231] on div "Pen P" at bounding box center [32, 228] width 19 height 15
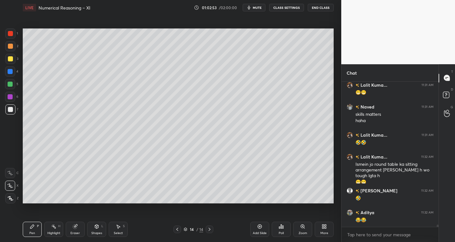
scroll to position [8952, 0]
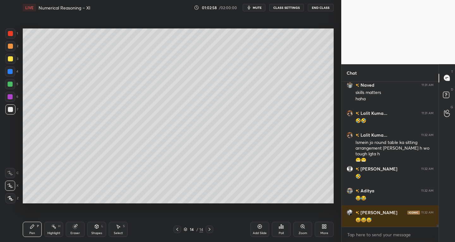
click at [74, 230] on div "Eraser" at bounding box center [75, 228] width 19 height 15
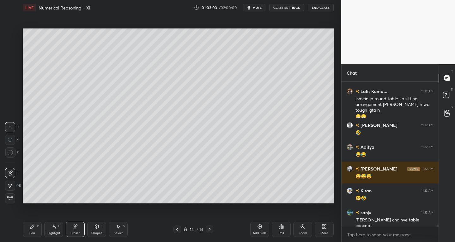
scroll to position [9023, 0]
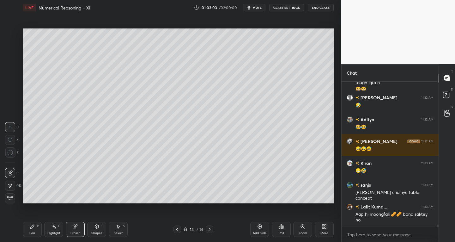
click at [36, 237] on div "Pen P Highlight H Eraser Shapes L Select S 14 / 14 Add Slide Poll Zoom More" at bounding box center [178, 228] width 311 height 25
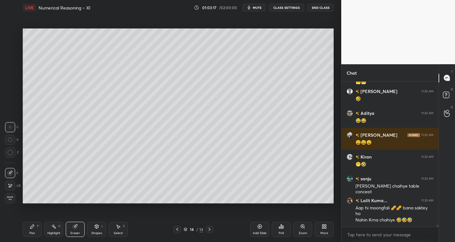
scroll to position [9051, 0]
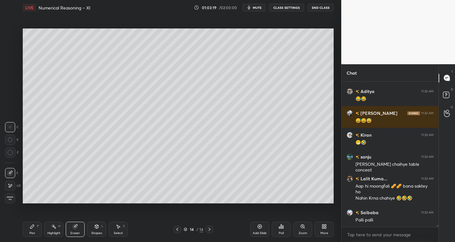
click at [34, 231] on div "Pen" at bounding box center [32, 232] width 6 height 3
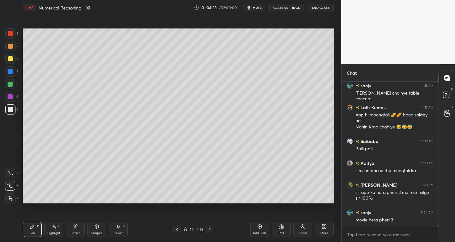
scroll to position [9144, 0]
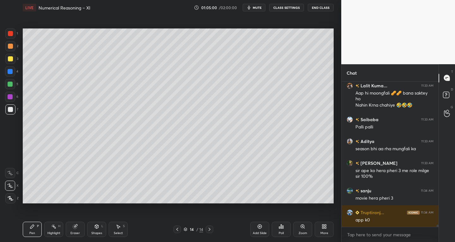
click at [16, 108] on div "7" at bounding box center [11, 109] width 13 height 10
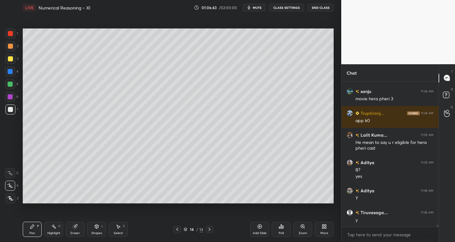
scroll to position [9264, 0]
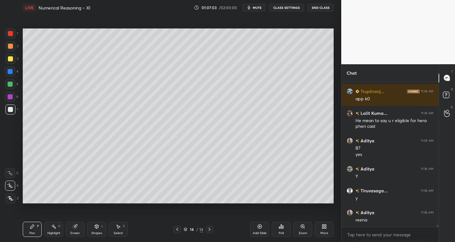
click at [259, 8] on span "mute" at bounding box center [257, 7] width 9 height 4
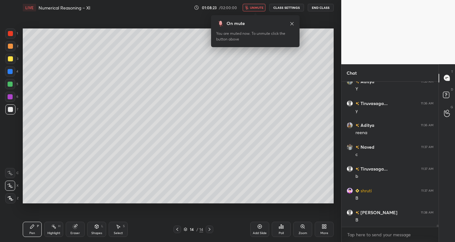
scroll to position [9373, 0]
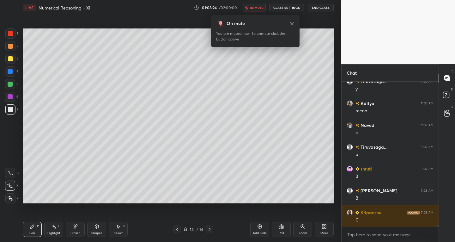
click at [258, 7] on span "unmute" at bounding box center [257, 7] width 14 height 4
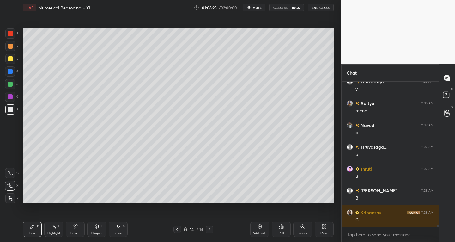
click at [256, 7] on span "mute" at bounding box center [257, 7] width 9 height 4
click at [256, 9] on span "unmute" at bounding box center [257, 7] width 14 height 4
click at [257, 7] on span "mute" at bounding box center [257, 7] width 9 height 4
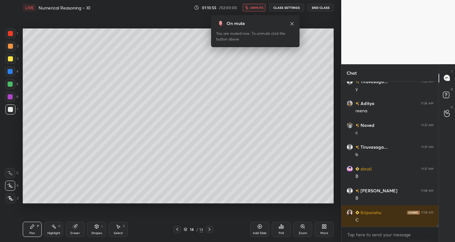
scroll to position [9395, 0]
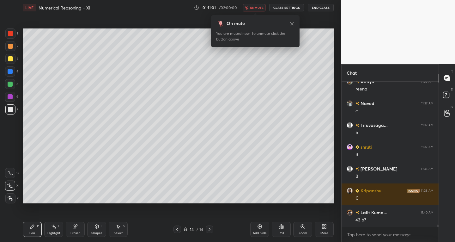
click at [252, 4] on button "unmute" at bounding box center [254, 8] width 23 height 8
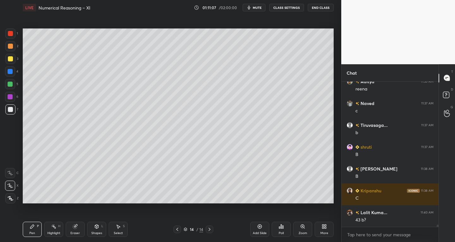
click at [13, 108] on div at bounding box center [10, 109] width 5 height 5
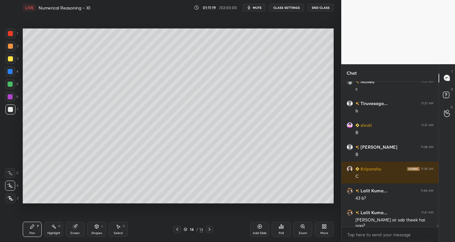
scroll to position [9439, 0]
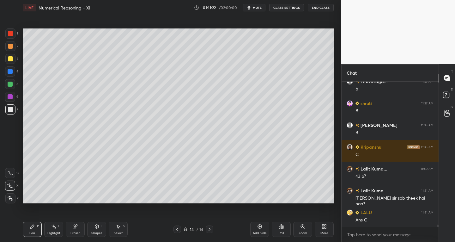
click at [256, 230] on div "Add Slide" at bounding box center [259, 228] width 19 height 15
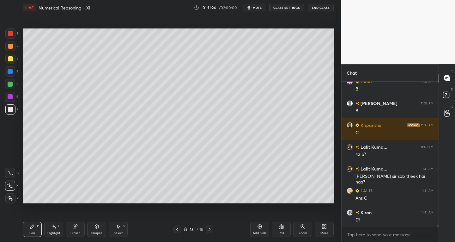
click at [174, 230] on div at bounding box center [177, 229] width 8 height 8
click at [95, 234] on div "Shapes" at bounding box center [96, 232] width 11 height 3
click at [79, 230] on div "Eraser" at bounding box center [75, 228] width 19 height 15
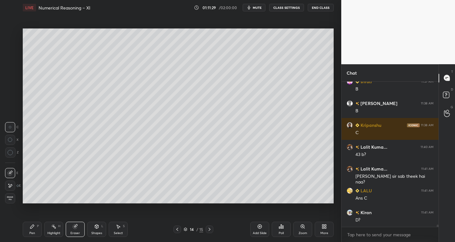
click at [8, 188] on icon at bounding box center [10, 185] width 5 height 5
click at [39, 230] on div "Pen P" at bounding box center [32, 228] width 19 height 15
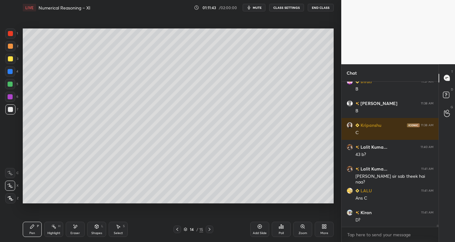
scroll to position [9482, 0]
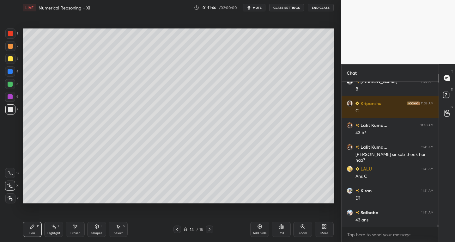
click at [79, 231] on div "Eraser" at bounding box center [74, 232] width 9 height 3
click at [35, 230] on div "Pen P" at bounding box center [32, 228] width 19 height 15
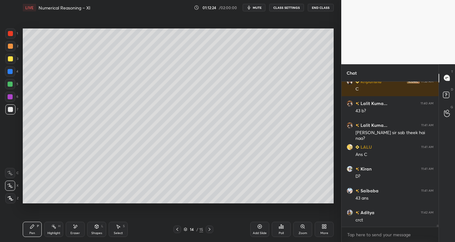
scroll to position [9526, 0]
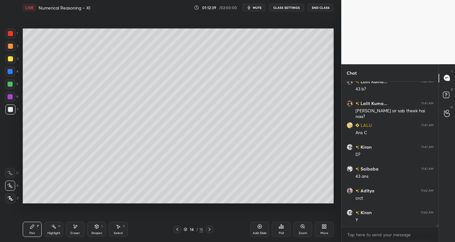
click at [76, 230] on div "Eraser" at bounding box center [75, 228] width 19 height 15
click at [27, 230] on div "Pen P" at bounding box center [32, 228] width 19 height 15
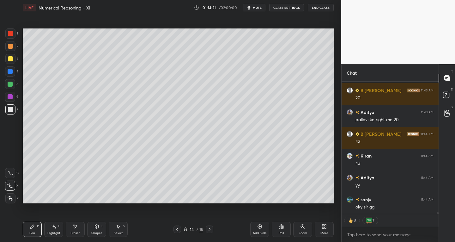
scroll to position [9735, 0]
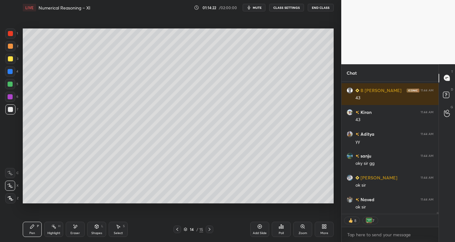
click at [318, 8] on button "End Class" at bounding box center [321, 8] width 26 height 8
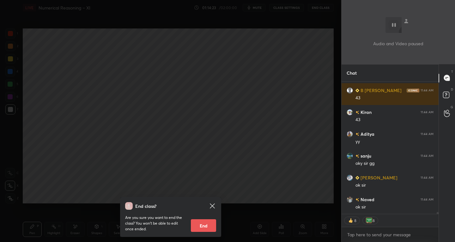
click at [201, 220] on button "End" at bounding box center [203, 225] width 25 height 13
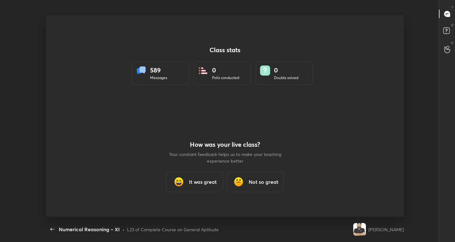
scroll to position [0, 0]
click at [199, 181] on h3 "It was great" at bounding box center [203, 182] width 28 height 8
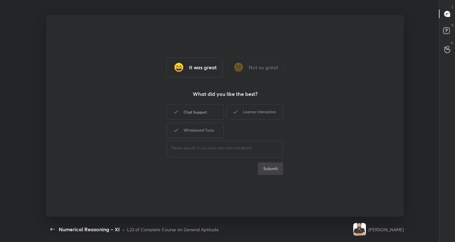
click at [190, 112] on div "Chat Support" at bounding box center [195, 112] width 57 height 16
click at [192, 131] on div "Whiteboard Tools" at bounding box center [195, 130] width 57 height 16
click at [256, 111] on div "Learner Interaction" at bounding box center [254, 112] width 57 height 16
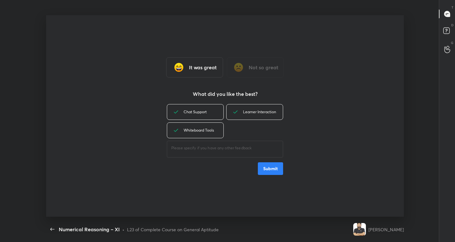
click at [273, 166] on button "Submit" at bounding box center [270, 168] width 25 height 13
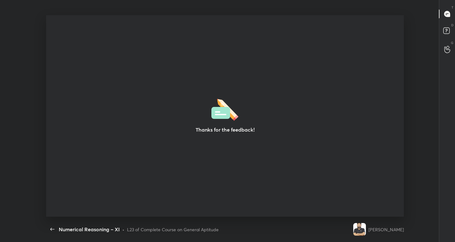
type textarea "x"
